Goal: Complete application form: Complete application form

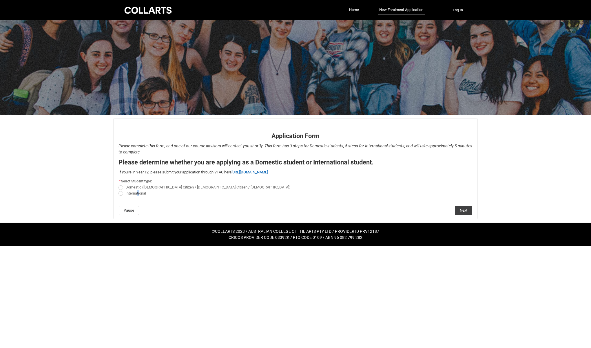
drag, startPoint x: 139, startPoint y: 191, endPoint x: 133, endPoint y: 195, distance: 7.0
click at [135, 194] on span "International" at bounding box center [135, 193] width 21 height 4
drag, startPoint x: 133, startPoint y: 195, endPoint x: 117, endPoint y: 195, distance: 15.3
click at [117, 195] on flowruntime-screen-field "* Select Student type: Domestic (Australian Citizen / New Zealand Citizen / Per…" at bounding box center [295, 187] width 361 height 21
click at [120, 194] on span "REDU_Application_Form_for_Applicant flow" at bounding box center [120, 193] width 5 height 5
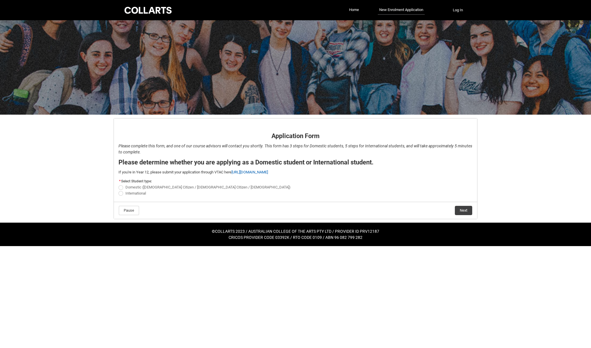
click at [118, 190] on input "International" at bounding box center [118, 190] width 0 height 0
radio input "true"
click at [468, 215] on flowruntime-navigation-bar "Pause Next" at bounding box center [295, 210] width 363 height 17
click at [464, 212] on button "Next" at bounding box center [463, 210] width 17 height 9
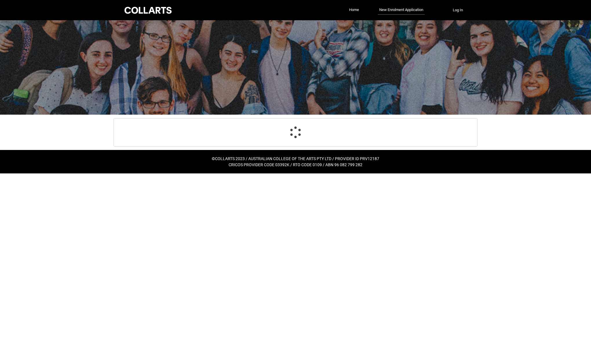
select select "choice_No"
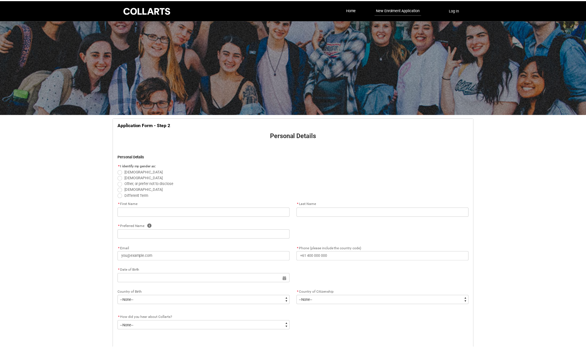
scroll to position [60, 0]
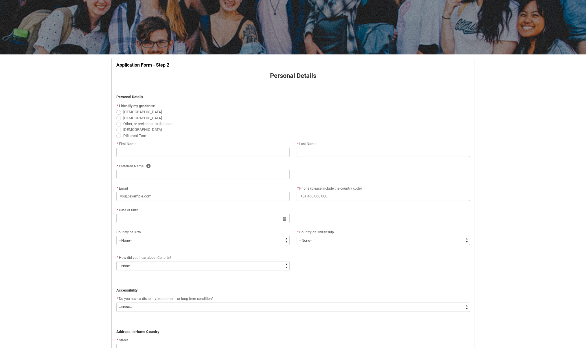
click at [204, 145] on div "* First Name" at bounding box center [202, 144] width 173 height 7
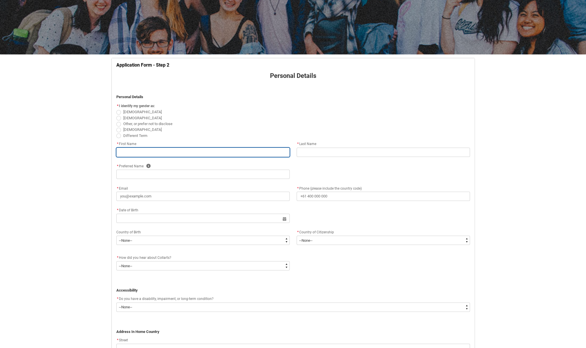
click at [203, 152] on input "REDU_Application_Form_for_Applicant flow" at bounding box center [202, 152] width 173 height 9
type lightning-primitive-input-simple "Vrishabh"
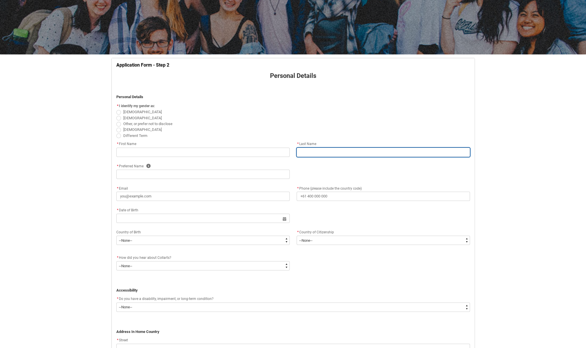
type lightning-primitive-input-simple "Kannan"
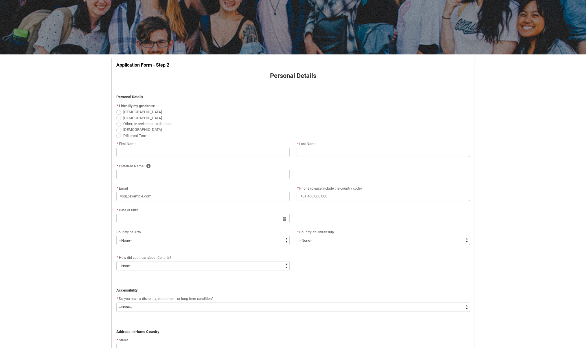
type lightning-primitive-input-simple "Vrishabh"
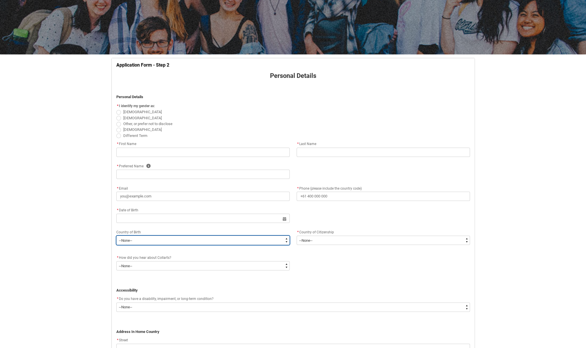
type lightning-select "Birth_Country.4206"
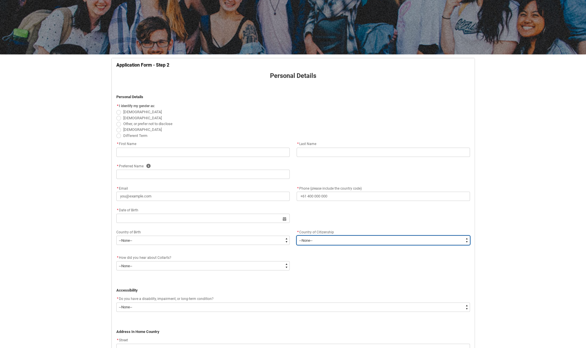
type lightning-select "Citizenship_Country.India"
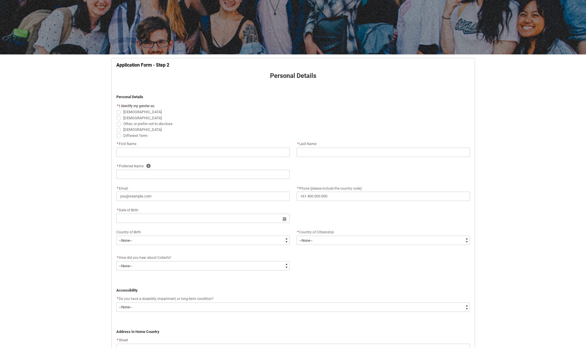
type lightning-primitive-input-simple "402 Padmalay Tower, Karnik Road,"
type lightning-primitive-input-simple "Kalyan"
type lightning-primitive-input-simple "421301"
type lightning-primitive-input-simple "Kalyan (W), Maharashtra India"
type lightning-select "Country_Choice.7103"
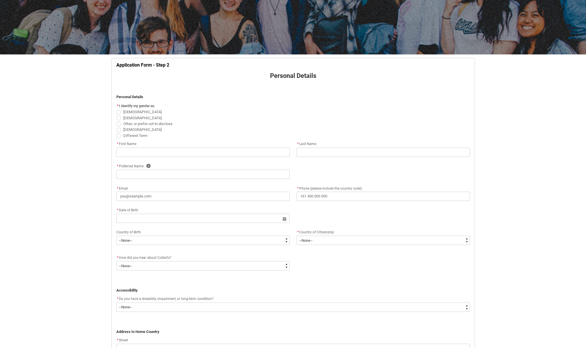
type lightning-primitive-input-simple "Kannnan"
type lightning-primitive-input-simple "Nadar"
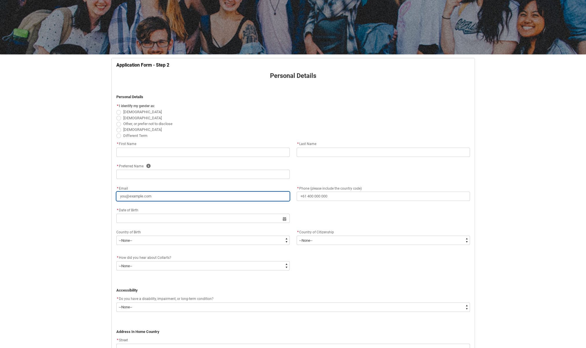
click at [179, 200] on input "* Email" at bounding box center [202, 196] width 173 height 9
click at [148, 196] on input "* Email" at bounding box center [202, 196] width 173 height 9
type input "Vrishabh"
type input "Kannan"
type input "Vrishabh"
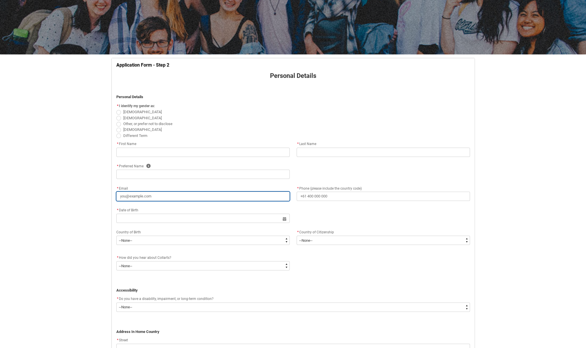
select select "Birth_Country.4206"
select select "Citizenship_Country.India"
type input "402 Padmalay Tower, Karnik Road,"
type input "Kalyan"
type input "421301"
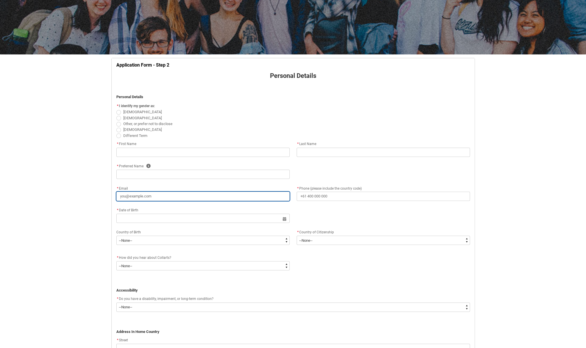
type input "Kalyan (W), Maharashtra India"
select select "Country_Choice.7103"
type input "Kannnan"
type input "Nadar"
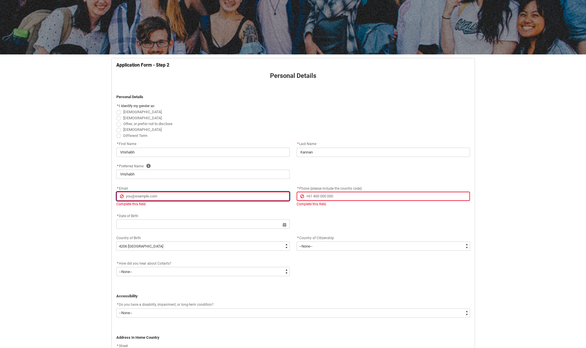
type lightning-primitive-input-simple "vrishabhkannan@gmail.com"
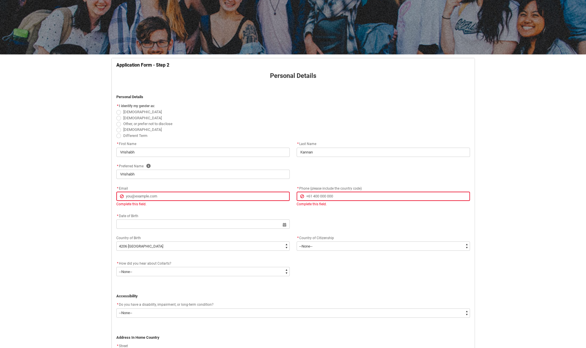
type lightning-primitive-input-simple "+6285280979740"
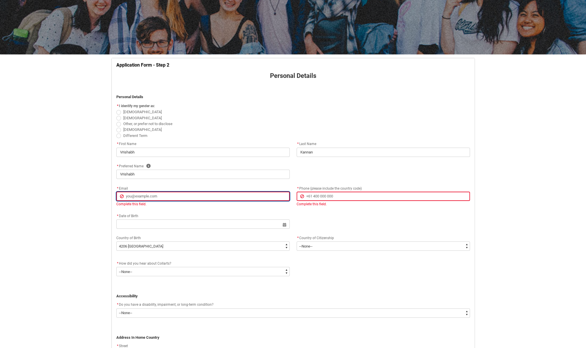
type input "vrishabhkannan@gmail.com"
type input "+6285280979740"
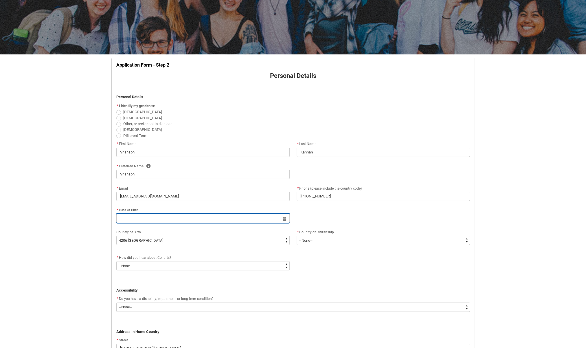
click at [154, 218] on input "REDU_Application_Form_for_Applicant flow" at bounding box center [202, 218] width 173 height 9
select select "2025"
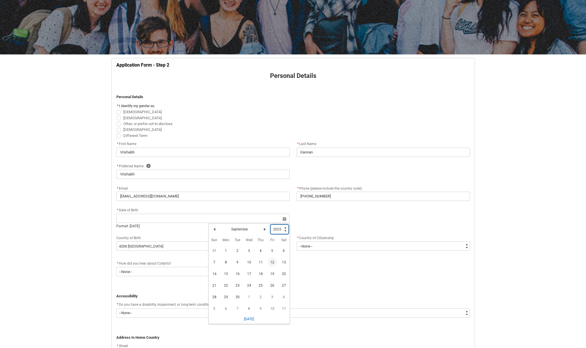
drag, startPoint x: 277, startPoint y: 228, endPoint x: 297, endPoint y: 232, distance: 20.4
click at [279, 229] on select "1925 1926 1927 1928 1929 1930 1931 1932 1933 1934 1935 1936 1937 1938 1939 1940…" at bounding box center [280, 229] width 18 height 9
type lightning-select "2007"
click at [271, 225] on select "1925 1926 1927 1928 1929 1930 1931 1932 1933 1934 1935 1936 1937 1938 1939 1940…" at bounding box center [280, 229] width 18 height 9
select select "2007"
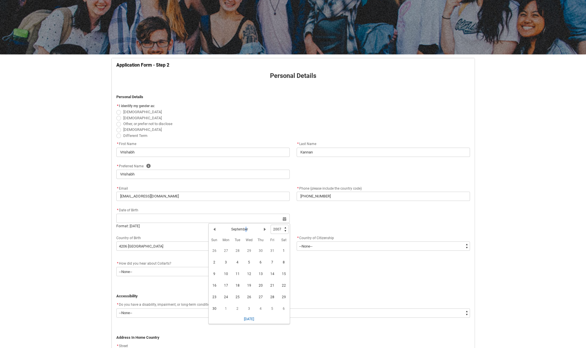
click at [246, 231] on div "Previous Month September Next Month" at bounding box center [240, 229] width 61 height 9
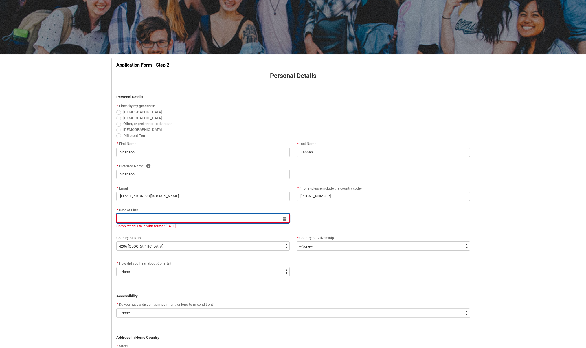
click at [245, 217] on input "REDU_Application_Form_for_Applicant flow" at bounding box center [202, 218] width 173 height 9
select select "2025"
click at [242, 230] on h2 "September" at bounding box center [239, 229] width 17 height 5
click at [216, 228] on lightning-primitive-icon "Date picker: September" at bounding box center [214, 229] width 4 height 4
click at [216, 228] on lightning-primitive-icon "Date picker: August" at bounding box center [214, 229] width 4 height 4
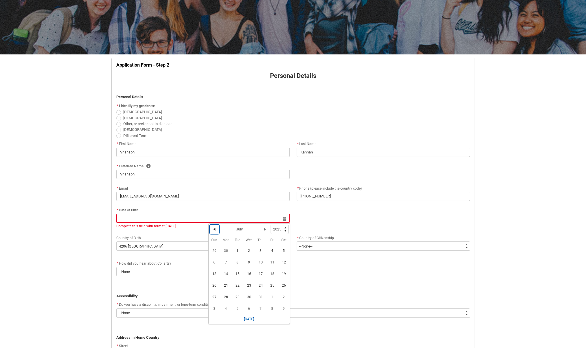
click at [216, 228] on lightning-primitive-icon "Date picker: July" at bounding box center [214, 229] width 4 height 4
click at [216, 228] on lightning-primitive-icon "Date picker: May" at bounding box center [214, 229] width 4 height 4
click at [216, 228] on lightning-primitive-icon "Date picker: April" at bounding box center [214, 229] width 4 height 4
click at [216, 228] on lightning-primitive-icon "Date picker: March" at bounding box center [214, 229] width 4 height 4
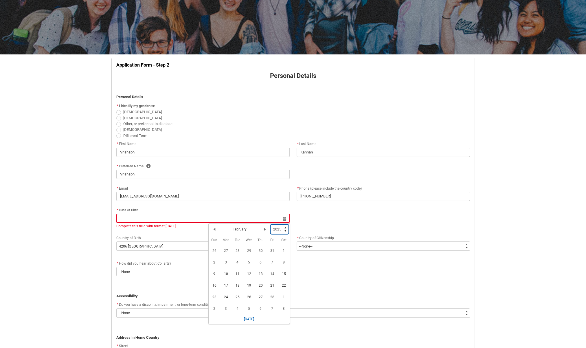
click at [280, 229] on select "1925 1926 1927 1928 1929 1930 1931 1932 1933 1934 1935 1936 1937 1938 1939 1940…" at bounding box center [280, 229] width 18 height 9
type lightning-select "2007"
click at [271, 225] on select "1925 1926 1927 1928 1929 1930 1931 1932 1933 1934 1935 1936 1937 1938 1939 1940…" at bounding box center [280, 229] width 18 height 9
select select "2007"
drag, startPoint x: 278, startPoint y: 251, endPoint x: 282, endPoint y: 251, distance: 3.8
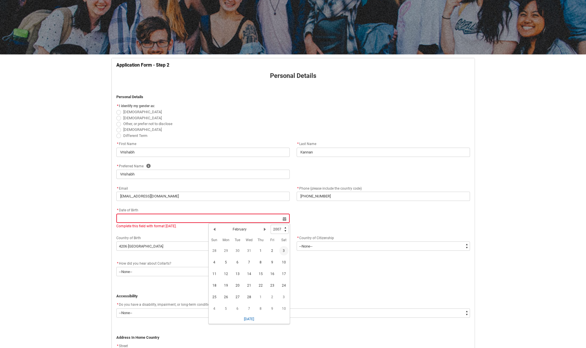
click at [282, 251] on td "3" at bounding box center [284, 251] width 12 height 12
click at [282, 251] on span "3" at bounding box center [283, 250] width 9 height 9
type lightning-datepicker "2007-02-03"
type lightning-input "2007-02-03"
type input "3 Feb 2007"
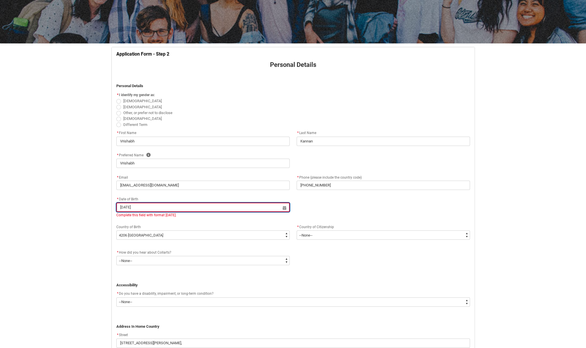
scroll to position [89, 0]
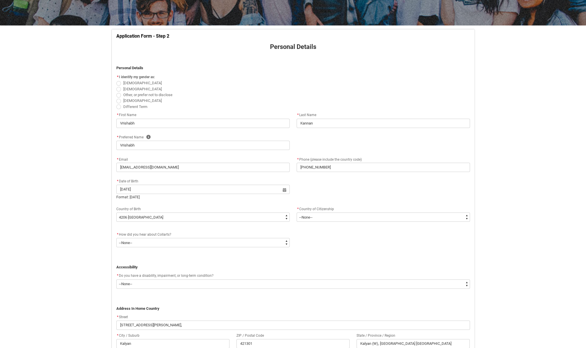
click at [123, 87] on span "Male" at bounding box center [143, 89] width 41 height 6
click at [116, 86] on input "Male" at bounding box center [116, 86] width 0 height 0
radio input "true"
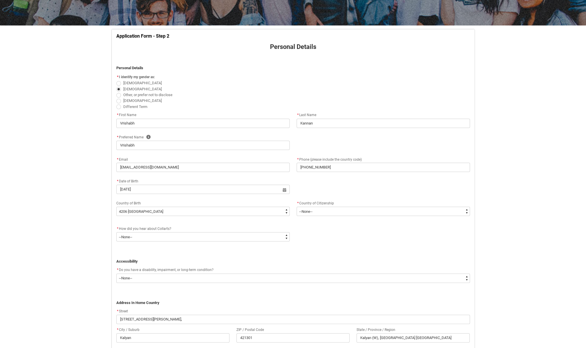
click at [118, 90] on span "REDU_Application_Form_for_Applicant flow" at bounding box center [118, 89] width 5 height 5
click at [116, 86] on input "Male" at bounding box center [116, 86] width 0 height 0
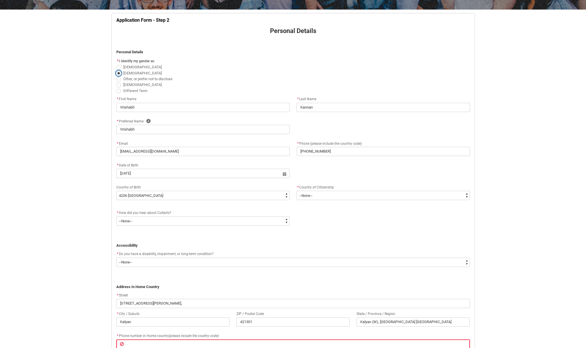
scroll to position [176, 0]
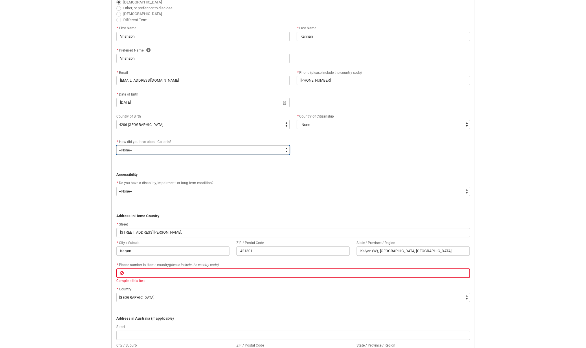
drag, startPoint x: 164, startPoint y: 149, endPoint x: 159, endPoint y: 151, distance: 6.2
click at [164, 149] on select "--None-- Advertising - Facebook Advertising - Google Advertising - Instagram Ad…" at bounding box center [202, 149] width 173 height 9
type lightning-select "Heard_About_Collarts_Picklist.Online Search (Google)"
click at [116, 145] on select "--None-- Advertising - Facebook Advertising - Google Advertising - Instagram Ad…" at bounding box center [202, 149] width 173 height 9
select select "Heard_About_Collarts_Picklist.Online Search (Google)"
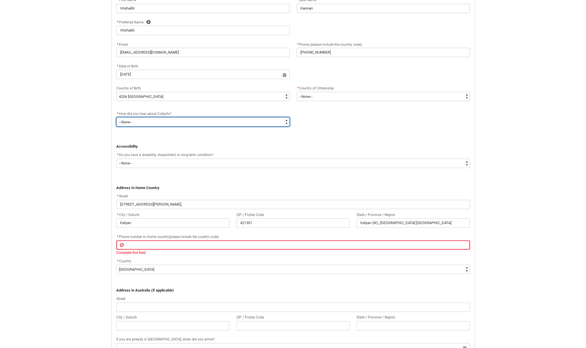
scroll to position [205, 0]
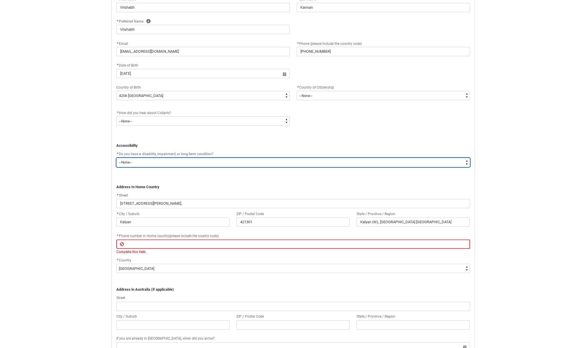
click at [153, 164] on select "--None-- Yes No" at bounding box center [293, 162] width 354 height 9
click at [155, 163] on select "--None-- Yes No" at bounding box center [293, 162] width 354 height 9
type lightning-select "No_TextChoice"
click at [116, 158] on select "--None-- Yes No" at bounding box center [293, 162] width 354 height 9
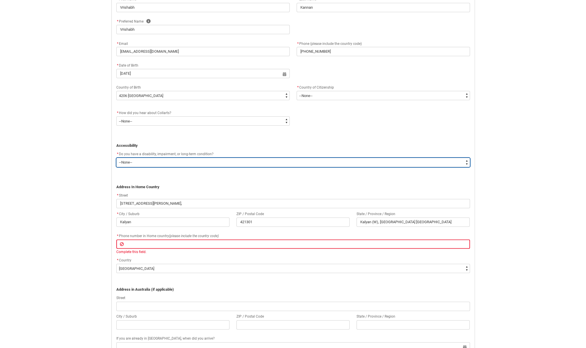
select select "No_TextChoice"
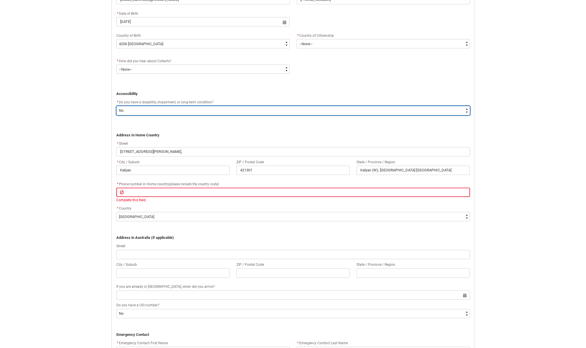
scroll to position [263, 0]
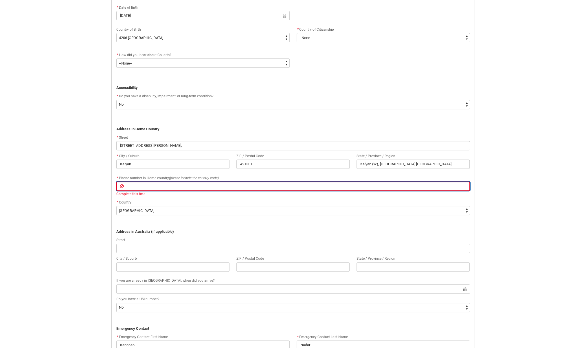
click at [185, 187] on input "REDU_Application_Form_for_Applicant flow" at bounding box center [293, 186] width 354 height 9
type lightning-primitive-input-simple "081119697864"
type input "081119697864"
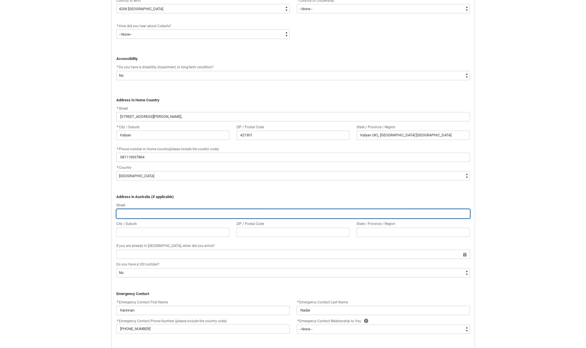
click at [161, 211] on input "REDU_Application_Form_for_Applicant flow" at bounding box center [293, 213] width 354 height 9
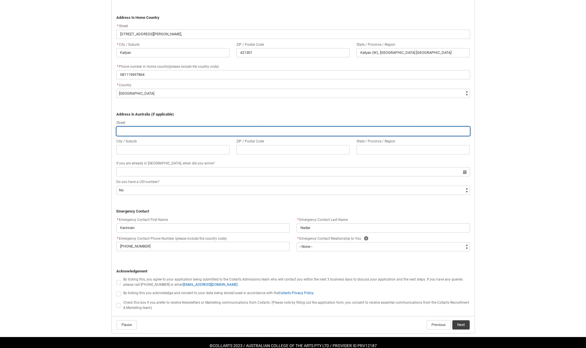
scroll to position [386, 0]
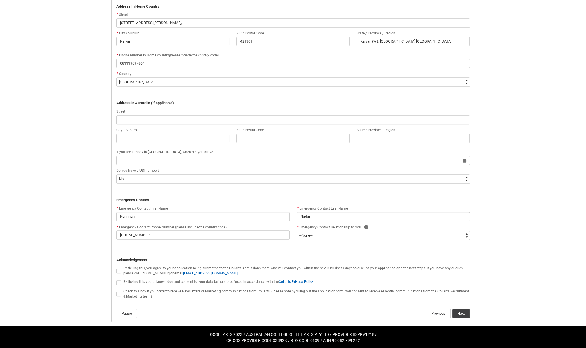
drag, startPoint x: 353, startPoint y: 227, endPoint x: 351, endPoint y: 230, distance: 3.3
click at [353, 227] on span "Emergency Contact Relationship to You" at bounding box center [330, 227] width 62 height 4
click at [349, 237] on select "--None-- Mother Father Sibling Child Partner Relation Friend" at bounding box center [383, 235] width 173 height 9
type lightning-select "Emergency_Contact_Relationship.Father"
click at [297, 231] on select "--None-- Mother Father Sibling Child Partner Relation Friend" at bounding box center [383, 235] width 173 height 9
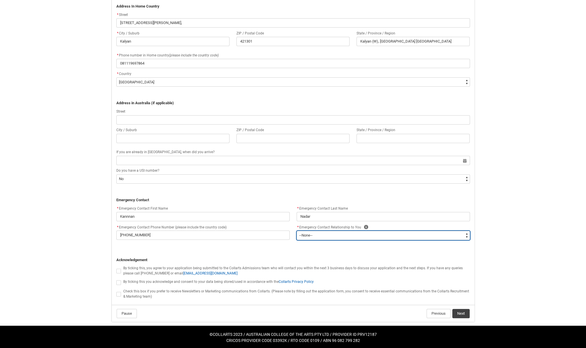
select select "Emergency_Contact_Relationship.Father"
click at [461, 310] on button "Next" at bounding box center [460, 313] width 17 height 9
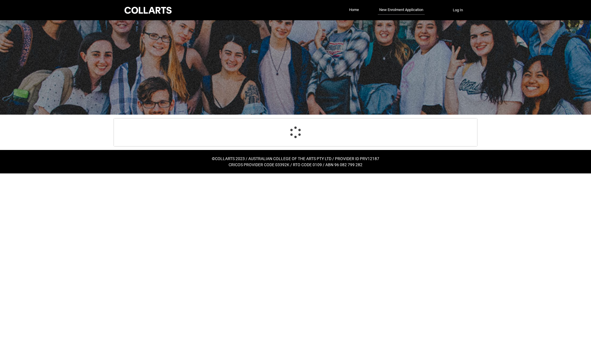
select select "Birth_Country.4206"
select select "Citizenship_Country.India"
select select "Heard_About_Collarts_Picklist.Online Search (Google)"
select select "No_TextChoice"
select select "Country_Choice.7103"
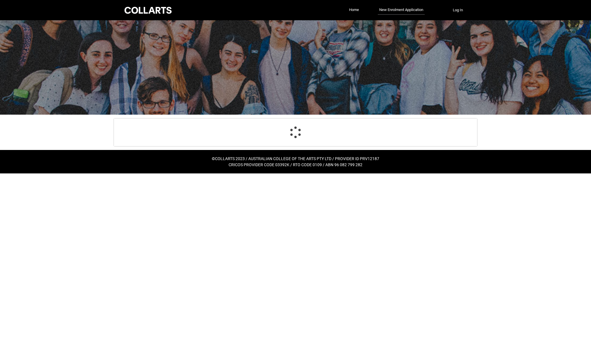
select select "choice_No"
select select "Emergency_Contact_Relationship.Father"
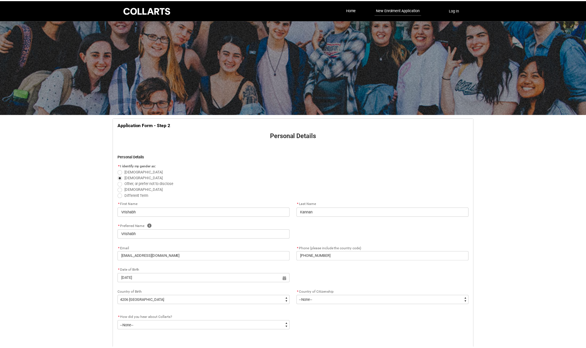
scroll to position [397, 0]
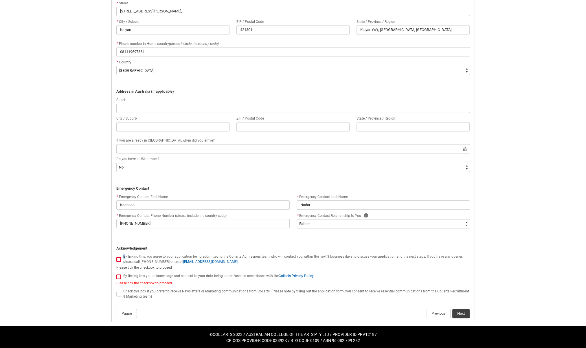
drag, startPoint x: 124, startPoint y: 256, endPoint x: 122, endPoint y: 259, distance: 3.9
click at [124, 256] on span "By ticking this, you agree to your application being submitted to the Collarts …" at bounding box center [293, 258] width 340 height 9
checkbox input "true"
drag, startPoint x: 122, startPoint y: 259, endPoint x: 119, endPoint y: 270, distance: 11.0
click at [120, 262] on div "By ticking this, you agree to your application being submitted to the Collarts …" at bounding box center [293, 261] width 354 height 17
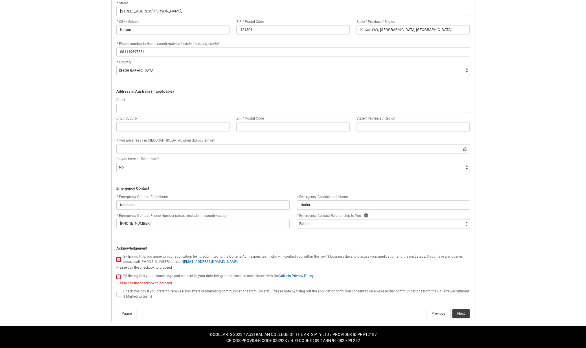
click at [120, 277] on span "REDU_Application_Form_for_Applicant flow" at bounding box center [118, 276] width 5 height 5
click at [116, 274] on input "REDU_Application_Form_for_Applicant flow" at bounding box center [116, 273] width 0 height 0
type lightning-input "true"
checkbox input "true"
drag, startPoint x: 457, startPoint y: 310, endPoint x: 481, endPoint y: 315, distance: 24.7
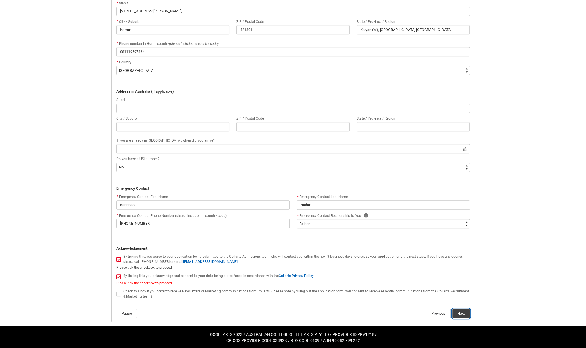
click at [459, 310] on button "Next" at bounding box center [460, 313] width 17 height 9
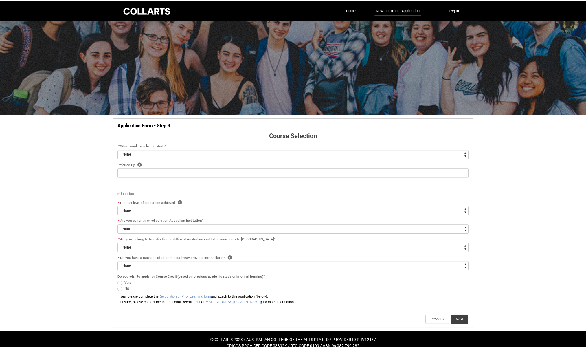
scroll to position [7, 0]
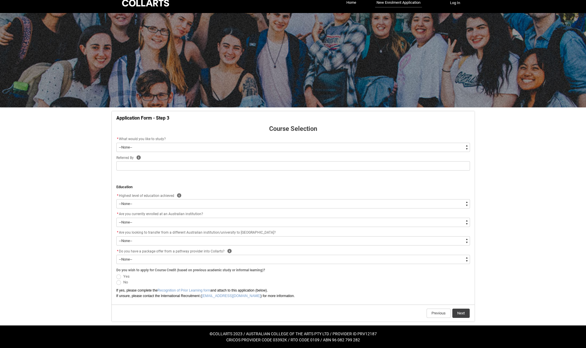
click at [171, 146] on select "--None-- Diploma Bachelor Post Graduate" at bounding box center [293, 147] width 354 height 9
type lightning-select "WhichDegree_Bachelor"
click at [116, 143] on select "--None-- Diploma Bachelor Post Graduate" at bounding box center [293, 147] width 354 height 9
select select "WhichDegree_Bachelor"
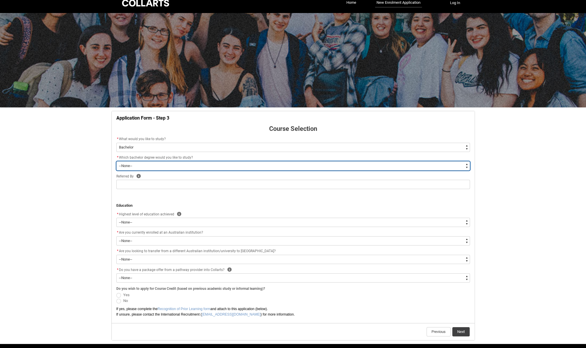
click at [135, 162] on select "--None-- Bachelor of 2D Animation Bachelor of Applied Business (Entertainment M…" at bounding box center [293, 165] width 354 height 9
type lightning-select "ProgramChoice_Degree.001I7000002yBVAIA2"
click at [116, 161] on select "--None-- Bachelor of 2D Animation Bachelor of Applied Business (Entertainment M…" at bounding box center [293, 165] width 354 height 9
select select "ProgramChoice_Degree.001I7000002yBVAIA2"
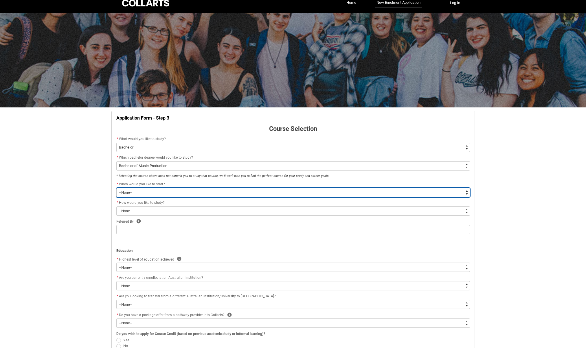
click at [129, 195] on select "--None-- Trimester 1 2026, starting February 2026 Trimester 3 2025, starting Se…" at bounding box center [293, 192] width 354 height 9
type lightning-select "Starting_Term.a0pI70000004aTdIAI"
click at [116, 188] on select "--None-- Trimester 1 2026, starting February 2026 Trimester 3 2025, starting Se…" at bounding box center [293, 192] width 354 height 9
select select "Starting_Term.a0pI70000004aTdIAI"
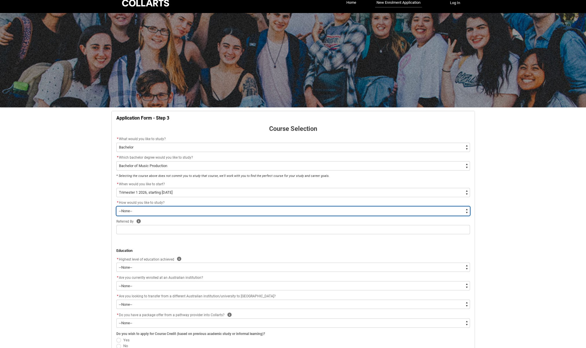
drag, startPoint x: 144, startPoint y: 207, endPoint x: 148, endPoint y: 208, distance: 4.0
click at [144, 207] on select "--None-- On-campus Online" at bounding box center [293, 210] width 354 height 9
type lightning-select "WhichStudyMethod_OnCampus"
click at [116, 206] on select "--None-- On-campus Online" at bounding box center [293, 210] width 354 height 9
select select "WhichStudyMethod_OnCampus"
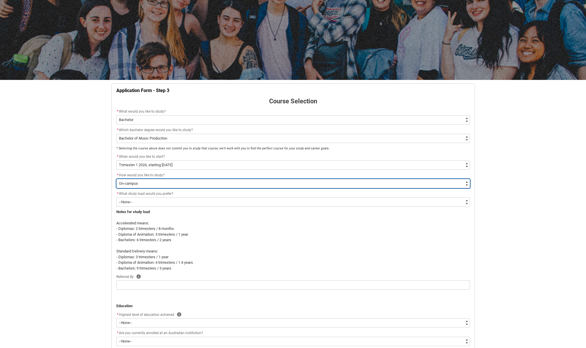
scroll to position [36, 0]
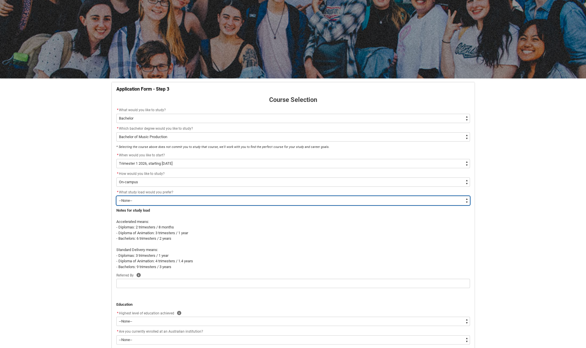
click at [148, 202] on select "--None-- Accelerated Learning Standard Delivery" at bounding box center [293, 200] width 354 height 9
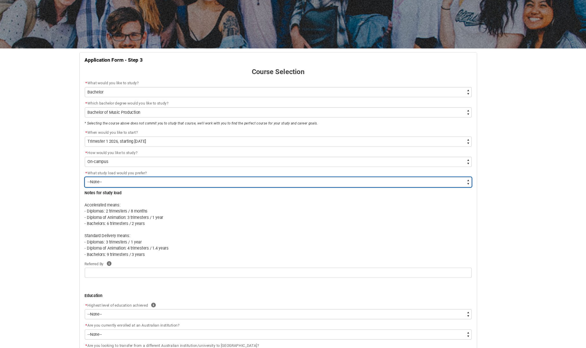
scroll to position [51, 0]
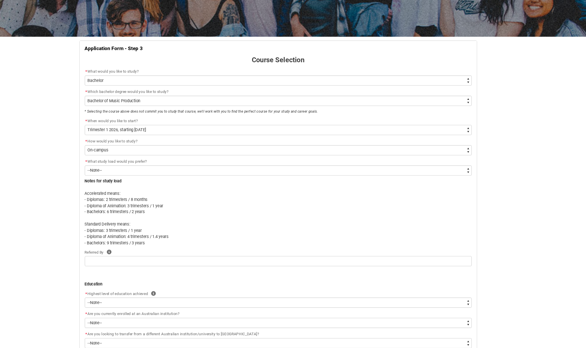
click at [534, 169] on div "Skip to Main Content Collarts Education Community Home New Enrolment Applicatio…" at bounding box center [293, 200] width 586 height 503
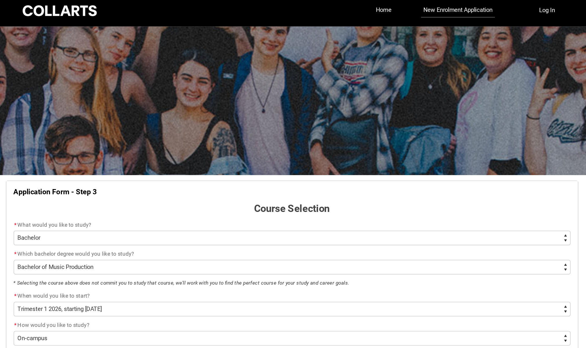
scroll to position [0, 0]
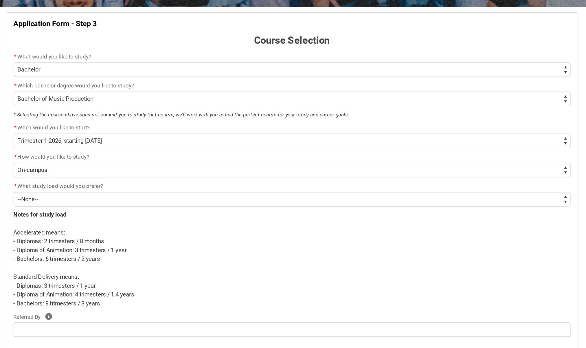
click at [186, 195] on div "--None-- Trimester 1 2026, starting February 2026 Trimester 3 2025, starting Se…" at bounding box center [293, 199] width 354 height 9
drag, startPoint x: 186, startPoint y: 195, endPoint x: 191, endPoint y: 198, distance: 6.3
click at [186, 195] on div "--None-- Trimester 1 2026, starting February 2026 Trimester 3 2025, starting Se…" at bounding box center [293, 199] width 354 height 9
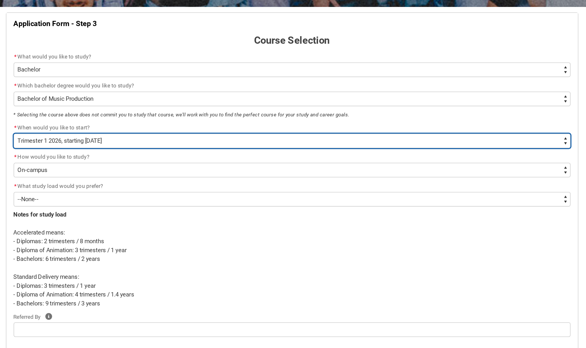
click at [193, 199] on select "--None-- Trimester 1 2026, starting February 2026 Trimester 3 2025, starting Se…" at bounding box center [293, 199] width 354 height 9
click at [116, 195] on select "--None-- Trimester 1 2026, starting February 2026 Trimester 3 2025, starting Se…" at bounding box center [293, 199] width 354 height 9
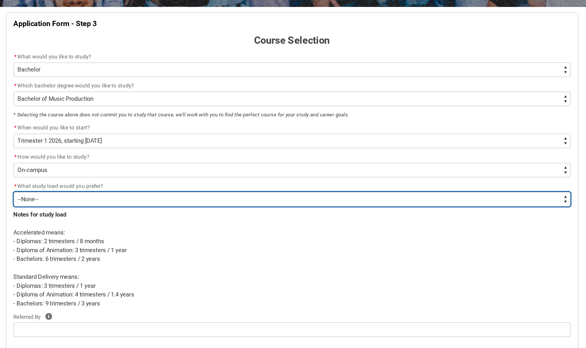
click at [149, 240] on select "--None-- Accelerated Learning Standard Delivery" at bounding box center [293, 236] width 354 height 9
type lightning-select "WhichStudyLoad_Standard"
click at [116, 232] on select "--None-- Accelerated Learning Standard Delivery" at bounding box center [293, 236] width 354 height 9
select select "WhichStudyLoad_Standard"
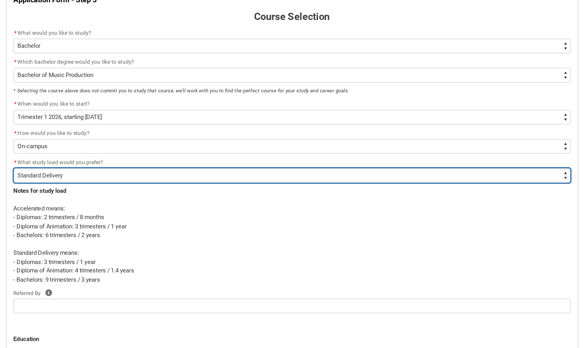
scroll to position [2, 0]
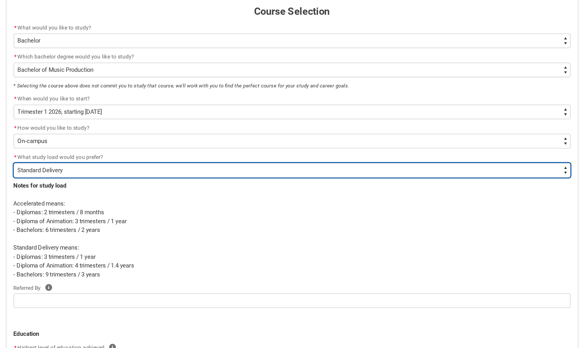
click at [136, 237] on select "--None-- Accelerated Learning Standard Delivery" at bounding box center [293, 234] width 354 height 9
click at [137, 237] on select "--None-- Accelerated Learning Standard Delivery" at bounding box center [293, 234] width 354 height 9
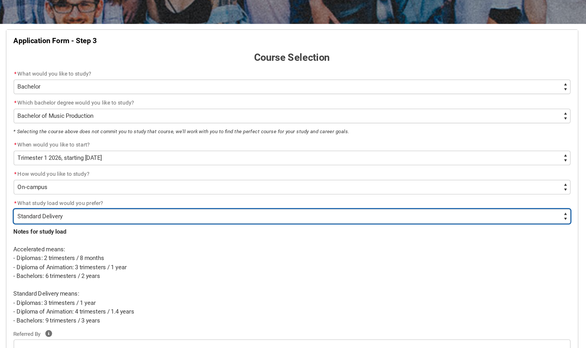
drag, startPoint x: 137, startPoint y: 237, endPoint x: 136, endPoint y: 196, distance: 40.8
click at [136, 196] on div "Application Form - Step 3 Course Selection * What would you like to study? * --…" at bounding box center [293, 286] width 361 height 333
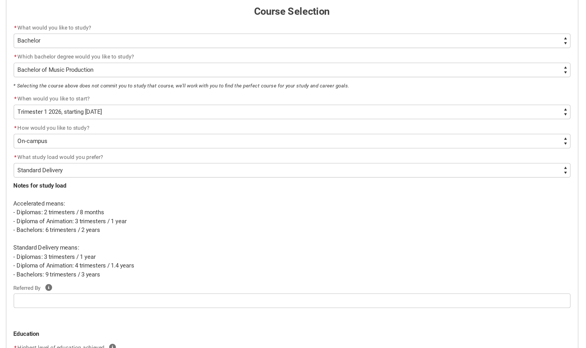
click at [148, 255] on p "Accelerated means:" at bounding box center [293, 256] width 354 height 6
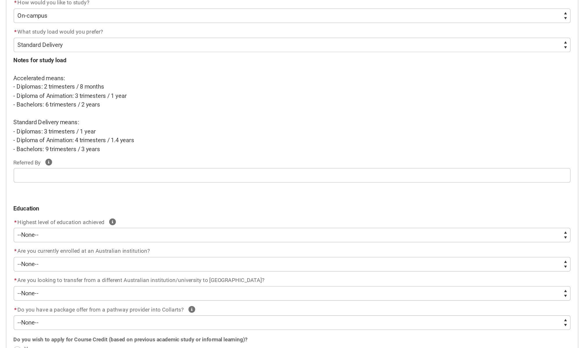
scroll to position [112, 0]
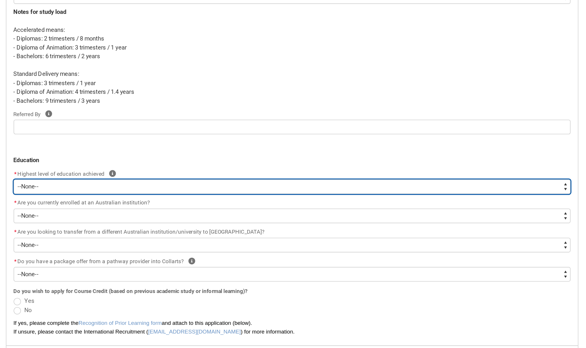
click at [143, 241] on select "--None-- Completed High School Completed a VET Course Completed Foundation Stud…" at bounding box center [293, 245] width 354 height 9
type lightning-select "HSLC_International_a"
click at [116, 241] on select "--None-- Completed High School Completed a VET Course Completed Foundation Stud…" at bounding box center [293, 245] width 354 height 9
select select "HSLC_International_a"
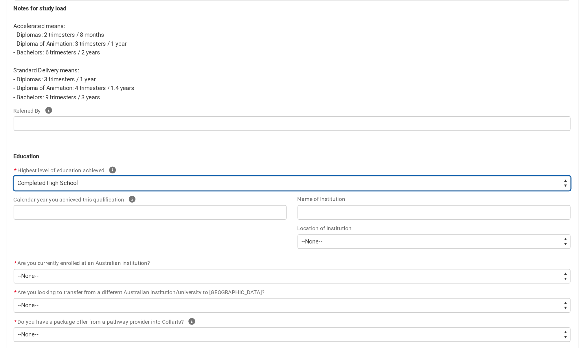
scroll to position [130, 0]
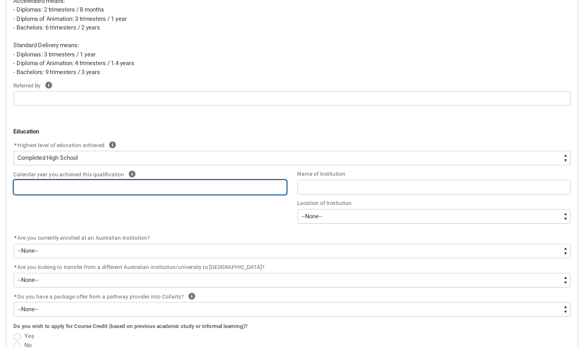
drag, startPoint x: 151, startPoint y: 241, endPoint x: 161, endPoint y: 240, distance: 10.1
click at [151, 240] on div "Calendar year you achieved this qualification Help" at bounding box center [202, 242] width 173 height 16
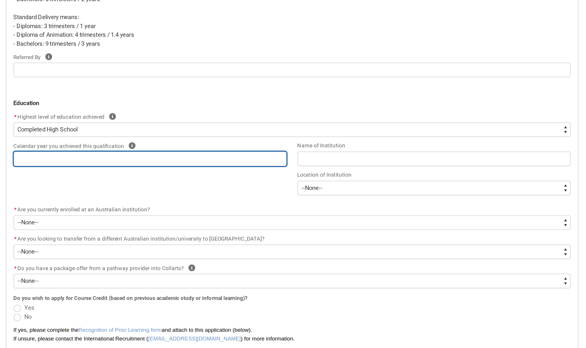
scroll to position [149, 0]
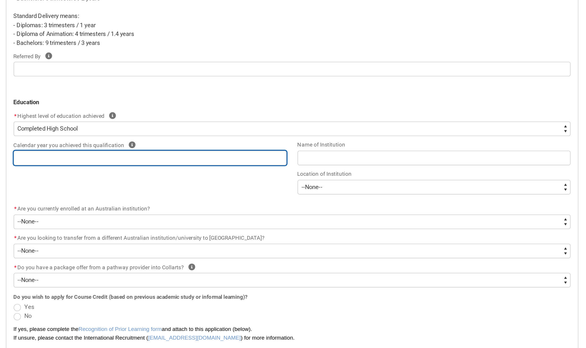
click at [144, 229] on input "REDU_Application_Form_for_Applicant flow" at bounding box center [202, 227] width 173 height 9
type lightning-primitive-input-simple "2024"
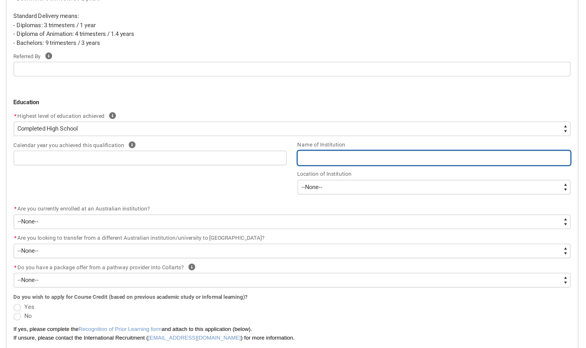
type lightning-primitive-input-simple "Jakarta Intercultural School"
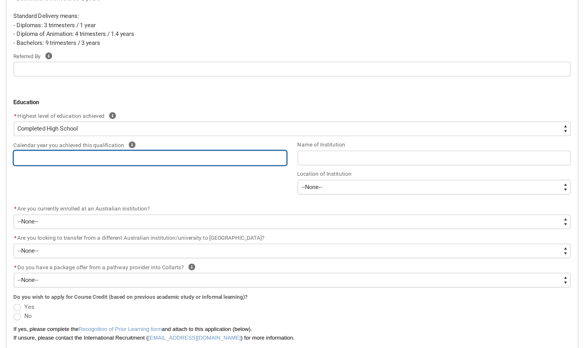
type input "2024"
type input "Jakarta Intercultural School"
click at [161, 230] on input "2024" at bounding box center [202, 227] width 173 height 9
type lightning-primitive-input-simple "202"
type input "202"
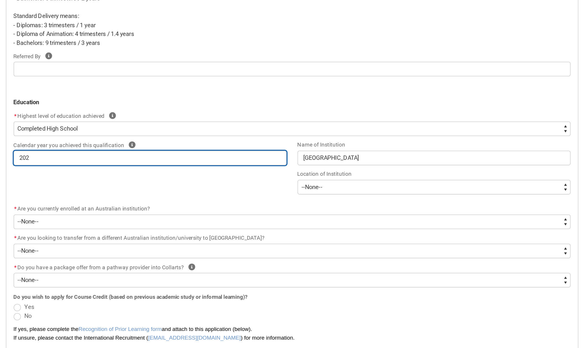
type lightning-primitive-input-simple "2024"
type input "2024"
type lightning-primitive-input-simple "202"
type input "202"
type lightning-primitive-input-simple "2025"
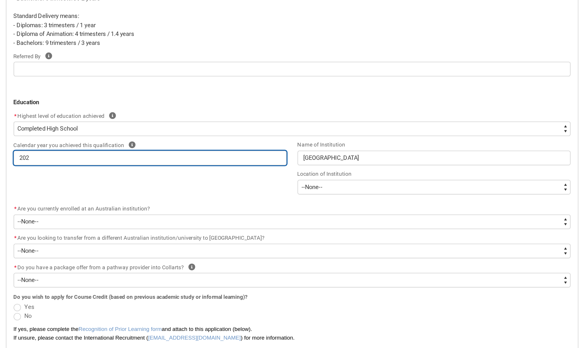
type input "2025"
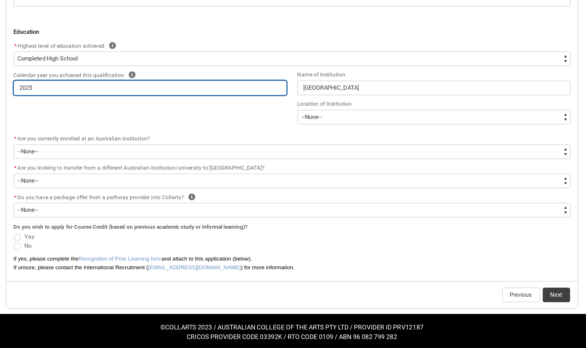
scroll to position [194, 0]
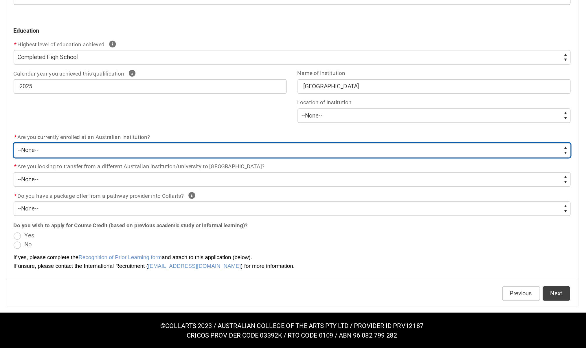
drag, startPoint x: 156, startPoint y: 221, endPoint x: 167, endPoint y: 227, distance: 13.0
click at [156, 221] on select "--None-- Yes No" at bounding box center [293, 222] width 354 height 9
type lightning-select "No_TextChoice"
click at [116, 218] on select "--None-- Yes No" at bounding box center [293, 222] width 354 height 9
select select "No_TextChoice"
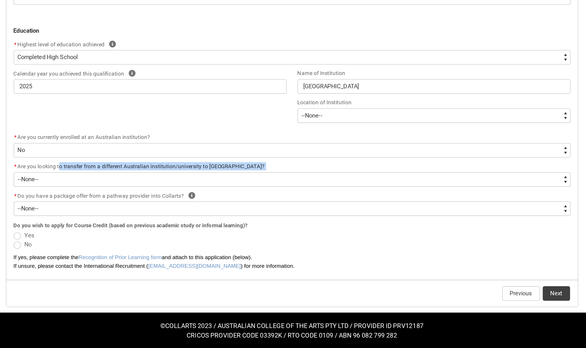
click at [146, 237] on div "* Are you looking to transfer from a different Australian institution/universit…" at bounding box center [293, 237] width 354 height 16
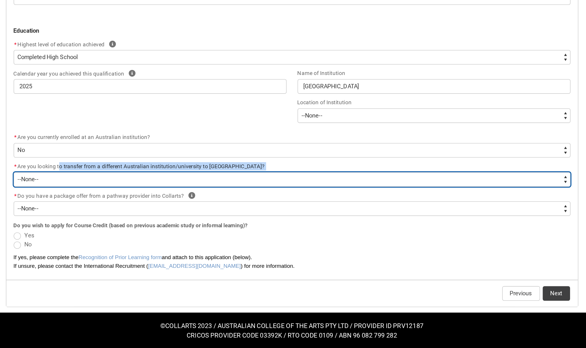
drag, startPoint x: 146, startPoint y: 238, endPoint x: 145, endPoint y: 245, distance: 7.8
click at [147, 241] on select "--None-- Yes No" at bounding box center [293, 240] width 354 height 9
type lightning-select "Transfer_to_Collarts.No"
click at [116, 236] on select "--None-- Yes No" at bounding box center [293, 240] width 354 height 9
select select "Transfer_to_Collarts.No"
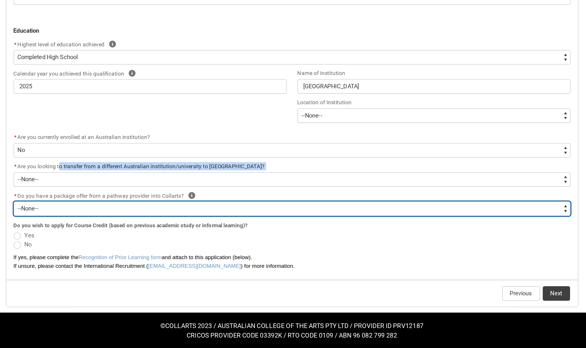
click at [131, 260] on select "--None-- Yes No" at bounding box center [293, 259] width 354 height 9
type lightning-select "Package_Offer.No"
click at [116, 255] on select "--None-- Yes No" at bounding box center [293, 259] width 354 height 9
select select "Package_Offer.No"
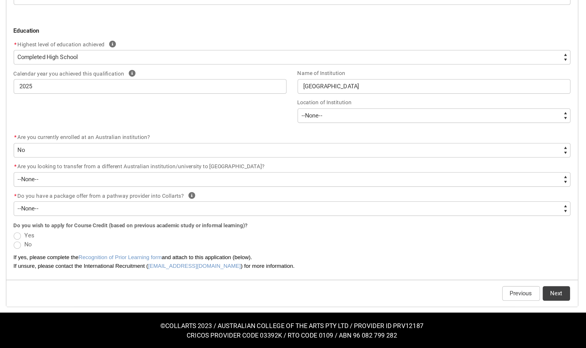
click at [117, 281] on span "REDU_Application_Form_for_Applicant flow" at bounding box center [118, 282] width 5 height 5
click at [116, 279] on input "No" at bounding box center [116, 279] width 0 height 0
radio input "true"
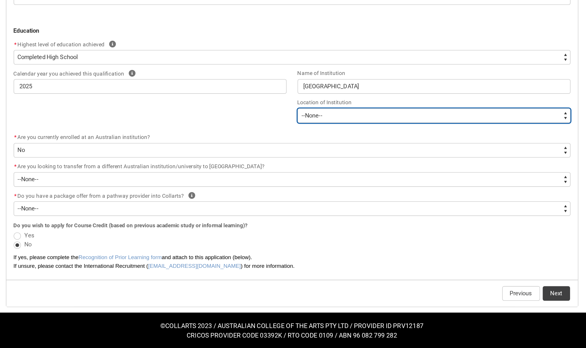
click at [322, 202] on select "--None-- Afghanistan Åland Islands Albania Algeria American Samoa Andorra Angol…" at bounding box center [383, 200] width 173 height 9
type lightning-select "Institution_Location.Indonesia"
click at [297, 196] on select "--None-- Afghanistan Åland Islands Albania Algeria American Samoa Andorra Angol…" at bounding box center [383, 200] width 173 height 9
select select "Institution_Location.Indonesia"
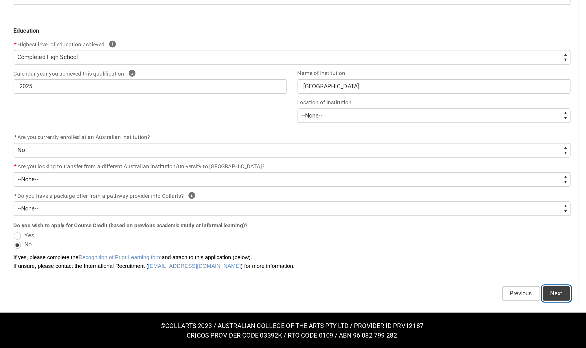
drag, startPoint x: 456, startPoint y: 308, endPoint x: 458, endPoint y: 183, distance: 124.8
click at [456, 309] on button "Next" at bounding box center [460, 313] width 17 height 9
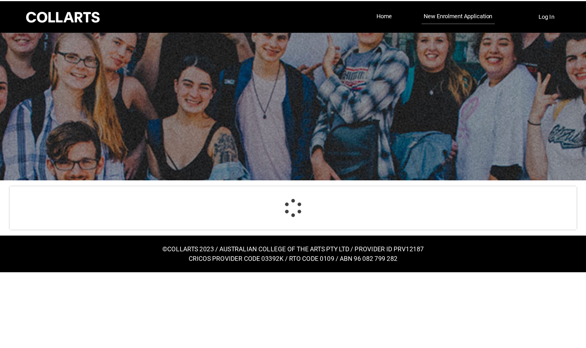
scroll to position [138, 0]
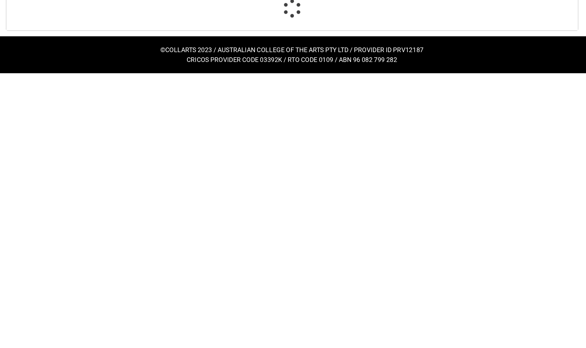
select select "WhichDegree_Bachelor"
select select "ProgramChoice_Degree.001I7000002yBVAIA2"
select select "Starting_Term.a0pI70000004aTdIAI"
select select "WhichStudyMethod_OnCampus"
select select "WhichStudyLoad_Standard"
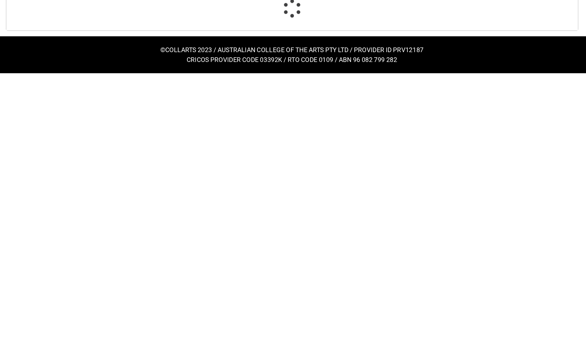
select select "HSLC_International_a"
select select "Institution_Location.Indonesia"
select select "No_TextChoice"
select select "Transfer_to_Collarts.No"
select select "Package_Offer.No"
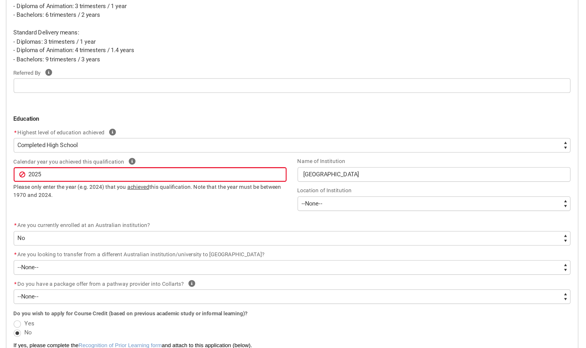
drag, startPoint x: 252, startPoint y: 224, endPoint x: 243, endPoint y: 203, distance: 22.6
click at [245, 208] on flowruntime-screen-field "* Highest level of education achieved Help * --None-- Completed High School Com…" at bounding box center [293, 217] width 361 height 19
drag, startPoint x: 202, startPoint y: 246, endPoint x: 215, endPoint y: 248, distance: 12.5
click at [202, 246] on span "this qualification. Note that the year must be between 1970 and 2024." at bounding box center [201, 247] width 170 height 9
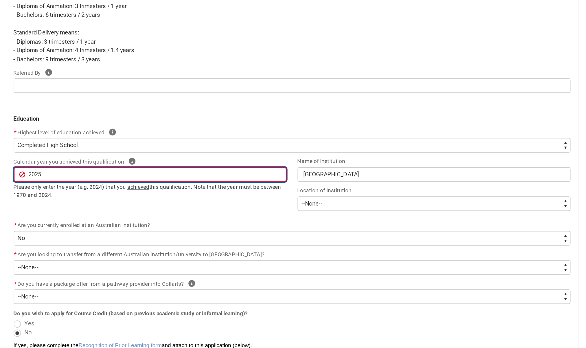
click at [196, 237] on input "2025" at bounding box center [202, 237] width 173 height 9
type lightning-primitive-input-simple "202"
type input "202"
type lightning-primitive-input-simple "20"
type input "20"
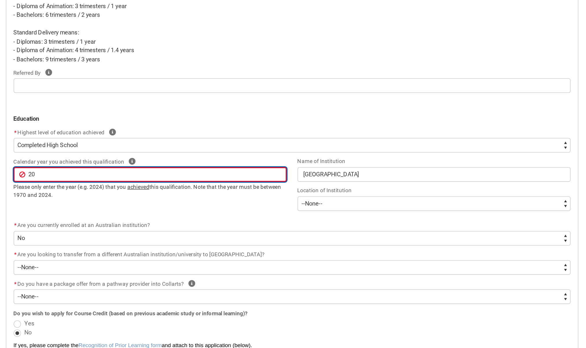
type lightning-primitive-input-simple "202"
type input "202"
type lightning-primitive-input-simple "2024"
type input "2024"
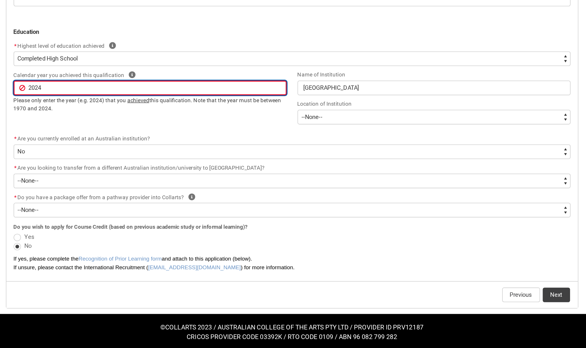
scroll to position [193, 0]
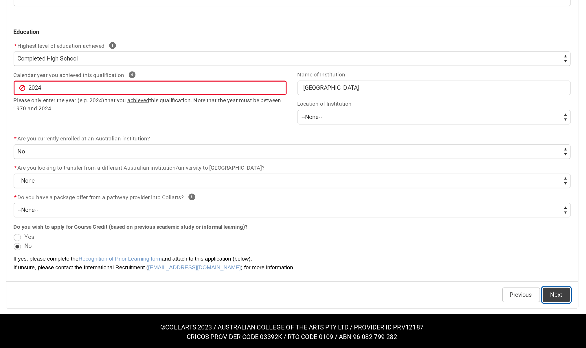
click at [453, 312] on button "Next" at bounding box center [460, 313] width 17 height 9
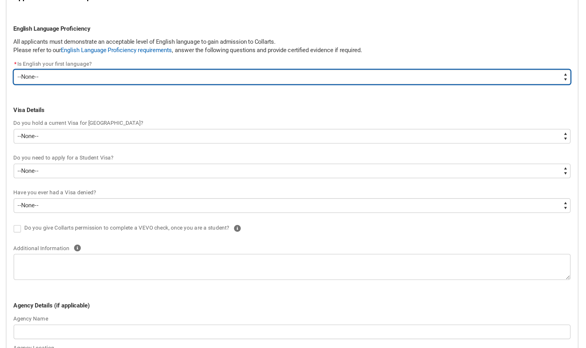
drag, startPoint x: 138, startPoint y: 173, endPoint x: 138, endPoint y: 181, distance: 7.5
click at [138, 173] on select "--None-- Yes No" at bounding box center [293, 175] width 354 height 9
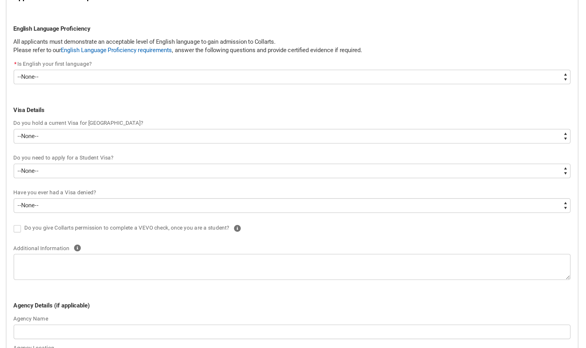
click at [172, 152] on p "All applicants must demonstrate an acceptable level of English language to gain…" at bounding box center [293, 154] width 354 height 6
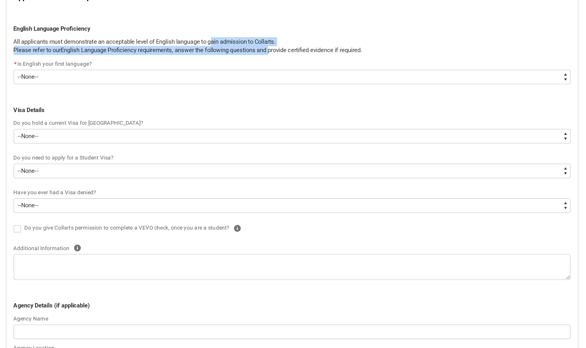
drag, startPoint x: 246, startPoint y: 153, endPoint x: 282, endPoint y: 156, distance: 36.1
click at [282, 156] on span "All applicants must demonstrate an acceptable level of English language to gain…" at bounding box center [293, 156] width 354 height 11
click at [277, 161] on p "Please refer to our English Language Proficiency requirements , answer the foll…" at bounding box center [293, 159] width 354 height 6
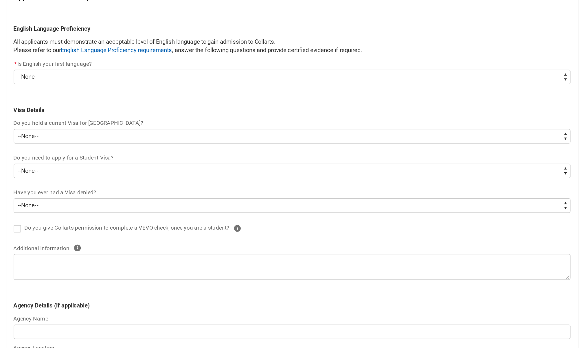
click at [197, 182] on flowruntime-screen-field "* Is English your first language? * --None-- Yes No" at bounding box center [293, 173] width 361 height 19
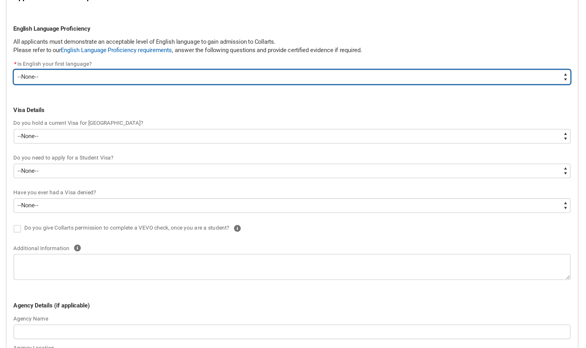
drag, startPoint x: 162, startPoint y: 173, endPoint x: 144, endPoint y: 181, distance: 18.6
click at [161, 174] on select "--None-- Yes No" at bounding box center [293, 175] width 354 height 9
type lightning-select "Eng_1st_language.No"
click at [116, 171] on select "--None-- Yes No" at bounding box center [293, 175] width 354 height 9
select select "Eng_1st_language.No"
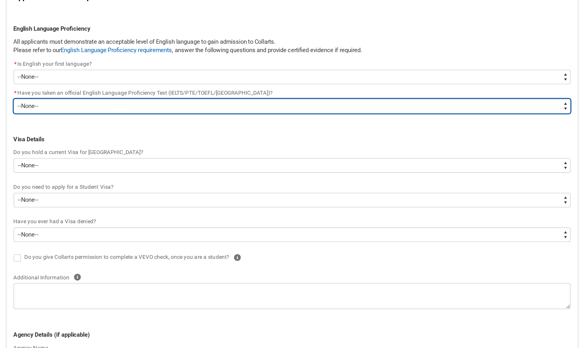
click at [154, 192] on select "--None-- Yes No" at bounding box center [293, 194] width 354 height 9
type lightning-select "English_test.No"
click at [116, 190] on select "--None-- Yes No" at bounding box center [293, 194] width 354 height 9
select select "English_test.No"
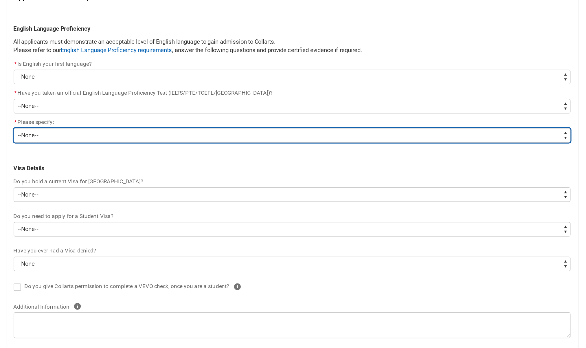
click at [132, 212] on select "--None-- English is my first language I would like to study English with one of…" at bounding box center [293, 212] width 354 height 9
type lightning-select "Specify_English_Test.I would like to take the English Placement Test"
click at [116, 208] on select "--None-- English is my first language I would like to study English with one of…" at bounding box center [293, 212] width 354 height 9
select select "Specify_English_Test.I would like to take the English Placement Test"
click at [158, 216] on select "--None-- English is my first language I would like to study English with one of…" at bounding box center [293, 212] width 354 height 9
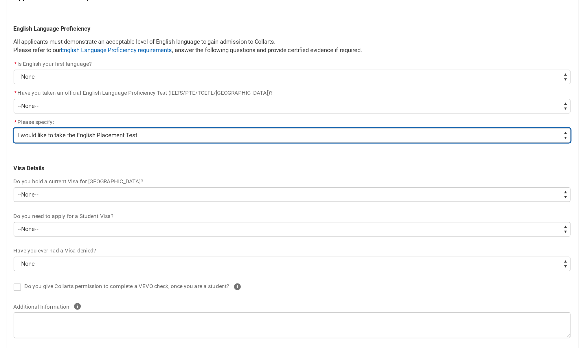
click at [226, 216] on select "--None-- English is my first language I would like to study English with one of…" at bounding box center [293, 212] width 354 height 9
click at [220, 216] on select "--None-- English is my first language I would like to study English with one of…" at bounding box center [293, 212] width 354 height 9
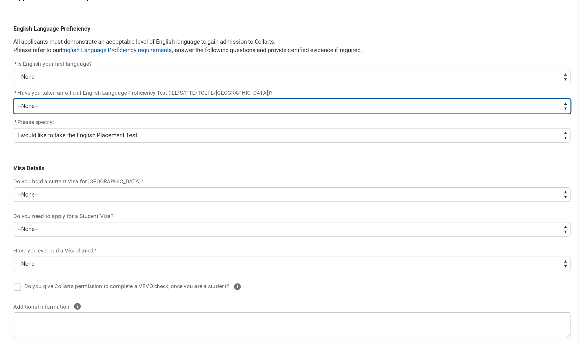
click at [179, 198] on select "--None-- Yes No" at bounding box center [293, 194] width 354 height 9
type lightning-select "FlowImplicit__DefaultTextChoiceName"
click at [116, 190] on select "--None-- Yes No" at bounding box center [293, 194] width 354 height 9
select select "FlowImplicit__DefaultTextChoiceName"
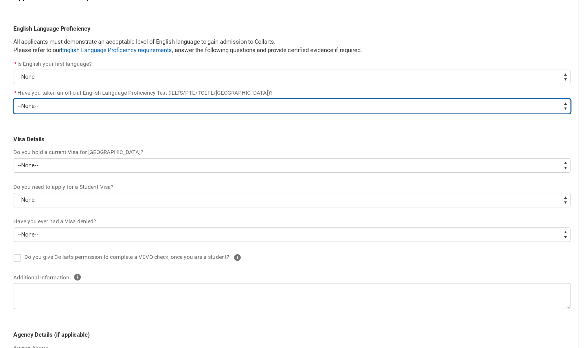
click at [161, 199] on flowruntime-screen-field "* Have you taken an official English Language Proficiency Test (IELTS/PTE/TOEFL…" at bounding box center [293, 192] width 361 height 19
type lightning-select "English_test.Yes"
click at [116, 190] on select "--None-- Yes No" at bounding box center [293, 194] width 354 height 9
select select "English_test.Yes"
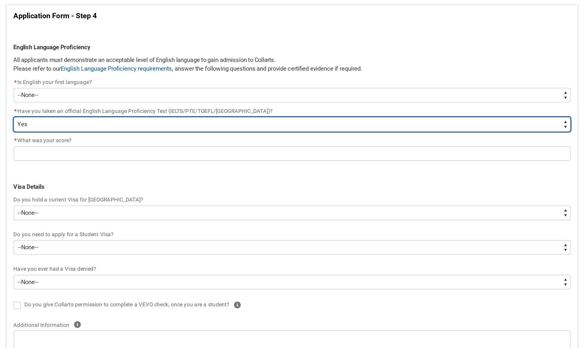
scroll to position [110, 0]
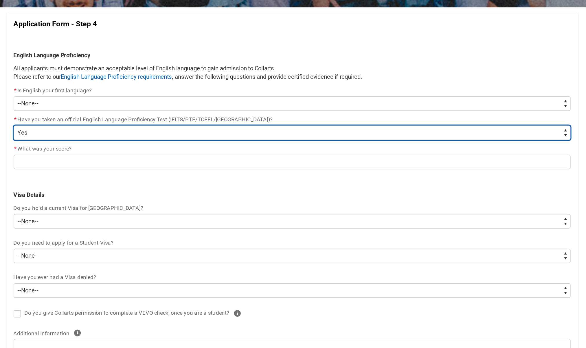
drag, startPoint x: 136, startPoint y: 82, endPoint x: 139, endPoint y: 89, distance: 7.4
click at [136, 83] on select "--None-- Yes No" at bounding box center [293, 84] width 354 height 9
drag, startPoint x: 152, startPoint y: 83, endPoint x: 141, endPoint y: 97, distance: 17.6
click at [151, 83] on select "--None-- Yes No" at bounding box center [293, 84] width 354 height 9
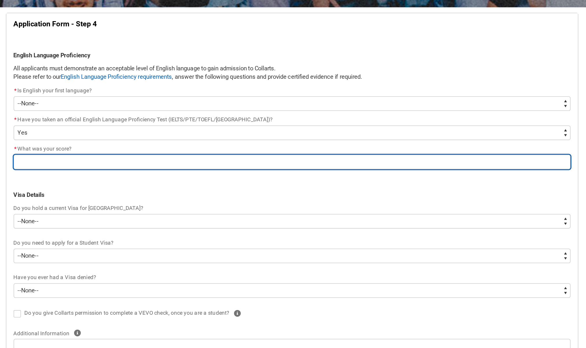
drag, startPoint x: 139, startPoint y: 100, endPoint x: 157, endPoint y: 101, distance: 18.5
click at [140, 100] on input "REDU_Application_Form_for_Applicant flow" at bounding box center [293, 102] width 354 height 9
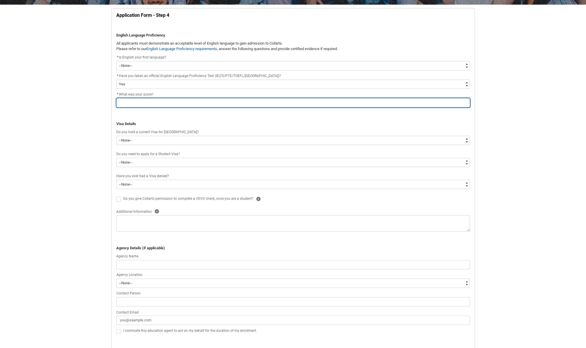
type lightning-primitive-input-simple ")"
type input ")"
type lightning-primitive-input-simple "))"
type input "))"
type lightning-primitive-input-simple ")))"
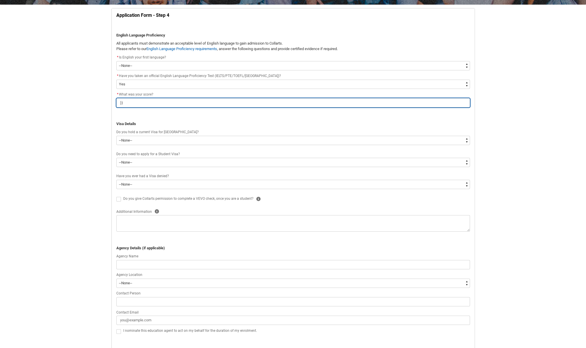
type input ")))"
type lightning-primitive-input-simple "))"
type input "))"
type lightning-primitive-input-simple ")"
type input ")"
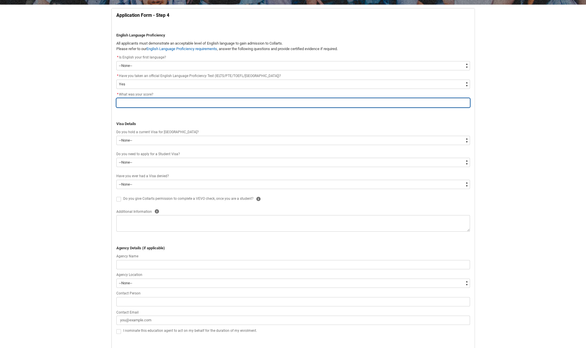
type lightning-primitive-input-simple "0"
type input "0"
type lightning-primitive-input-simple "00"
type input "00"
type lightning-primitive-input-simple "000"
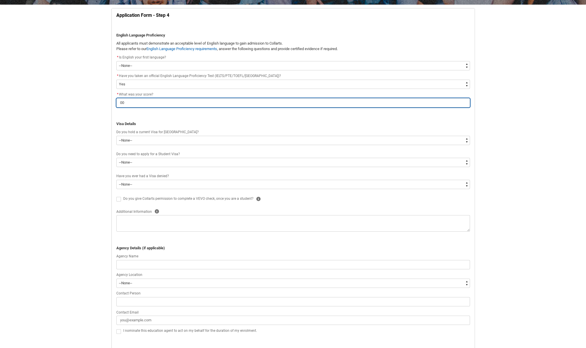
type input "000"
type lightning-primitive-input-simple "0000"
type input "0000"
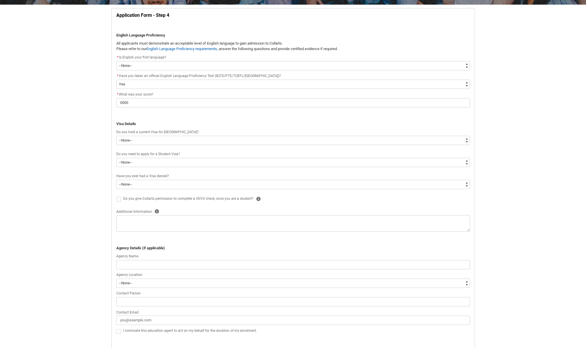
drag, startPoint x: 271, startPoint y: 145, endPoint x: 421, endPoint y: 71, distance: 166.9
click at [274, 145] on flowruntime-screen-field "Do you hold a current Visa for Australia? --None-- Yes No" at bounding box center [293, 138] width 361 height 19
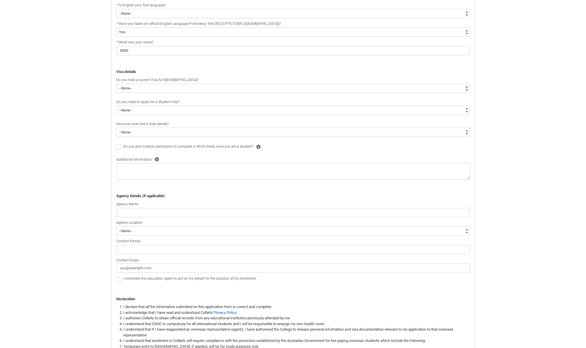
scroll to position [252, 0]
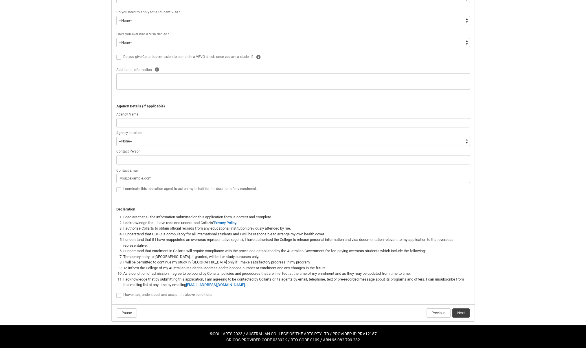
click at [455, 318] on flowruntime-navigation-bar "Pause Previous Next" at bounding box center [293, 312] width 363 height 17
click at [460, 313] on button "Next" at bounding box center [460, 312] width 17 height 9
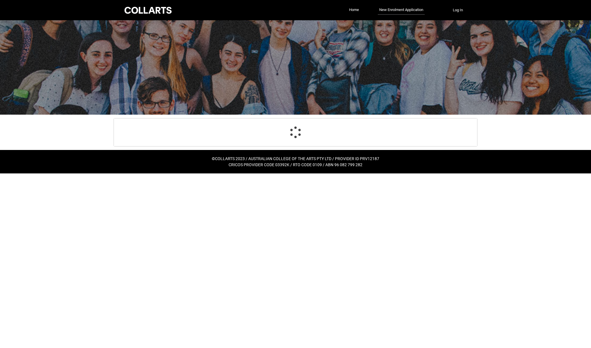
select select "Eng_1st_language.No"
select select "English_test.Yes"
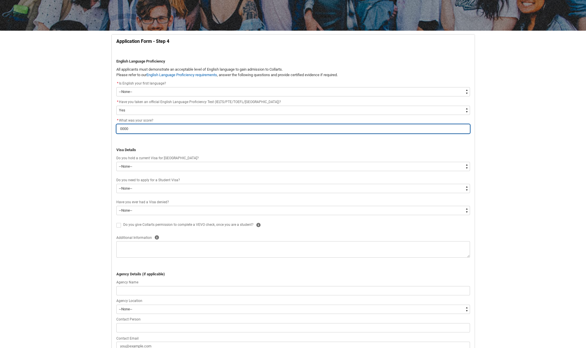
click at [139, 128] on input "0000" at bounding box center [293, 128] width 354 height 9
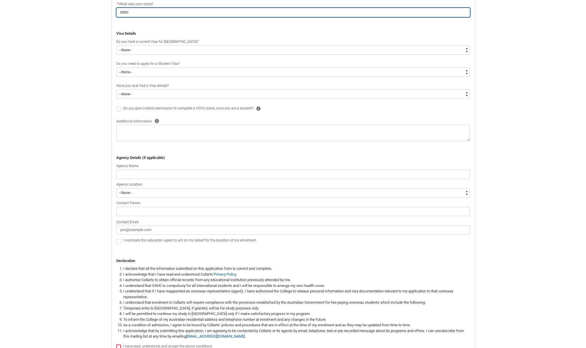
scroll to position [258, 0]
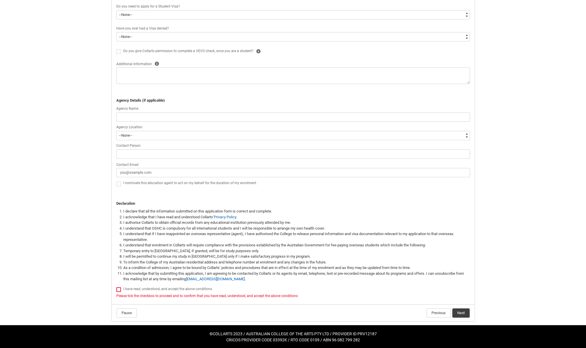
click at [120, 292] on span "REDU_Application_Form_for_Applicant flow" at bounding box center [119, 290] width 7 height 6
click at [119, 290] on span "REDU_Application_Form_for_Applicant flow" at bounding box center [118, 289] width 5 height 5
click at [116, 287] on input "REDU_Application_Form_for_Applicant flow" at bounding box center [116, 286] width 0 height 0
type lightning-input "true"
checkbox input "true"
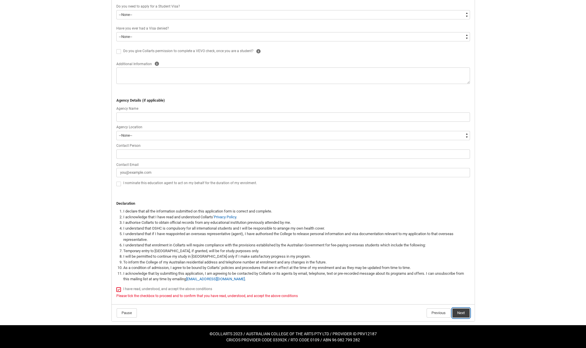
click at [459, 312] on button "Next" at bounding box center [460, 312] width 17 height 9
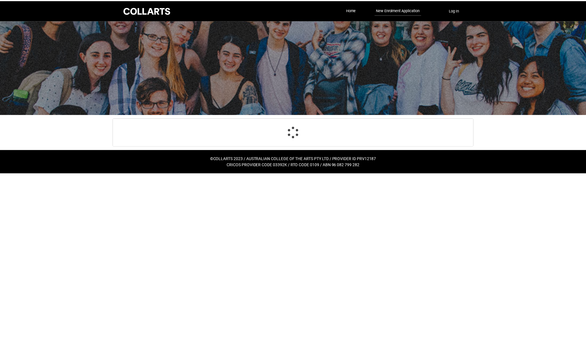
scroll to position [21, 0]
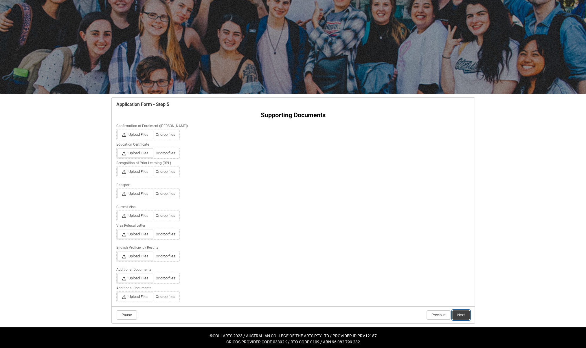
click at [461, 315] on button "Next" at bounding box center [460, 314] width 17 height 9
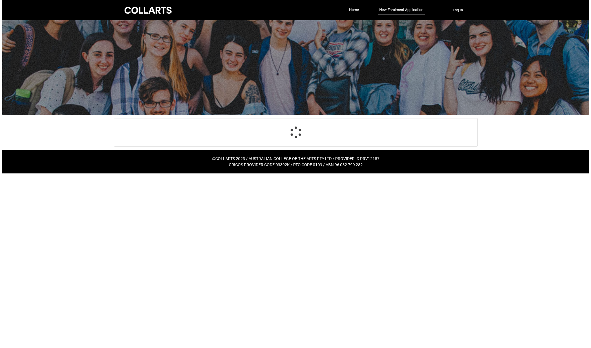
scroll to position [0, 0]
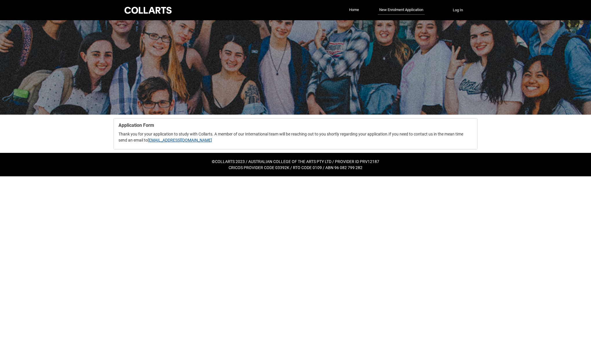
drag, startPoint x: 167, startPoint y: 141, endPoint x: 166, endPoint y: 144, distance: 3.2
drag, startPoint x: 166, startPoint y: 144, endPoint x: 165, endPoint y: 141, distance: 4.0
click at [165, 141] on link "international@collarts.edu.au" at bounding box center [180, 140] width 64 height 5
drag, startPoint x: 382, startPoint y: 133, endPoint x: 382, endPoint y: 138, distance: 5.2
click at [382, 135] on span "Thank you for your application to study with Collarts. A member of our Internat…" at bounding box center [253, 134] width 270 height 5
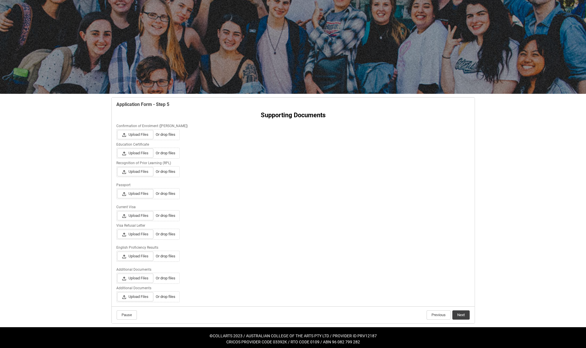
click at [525, 110] on div "Skip to Main Content Collarts Education Community Home New Enrolment Applicatio…" at bounding box center [293, 164] width 586 height 371
